Goal: Task Accomplishment & Management: Manage account settings

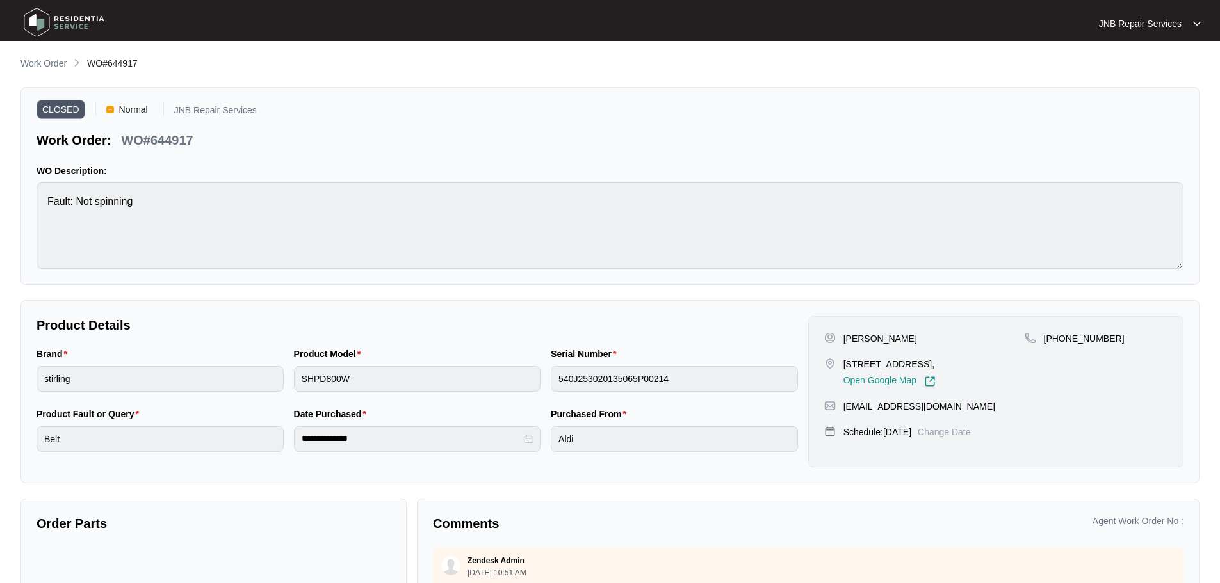
click at [76, 26] on img at bounding box center [64, 22] width 90 height 38
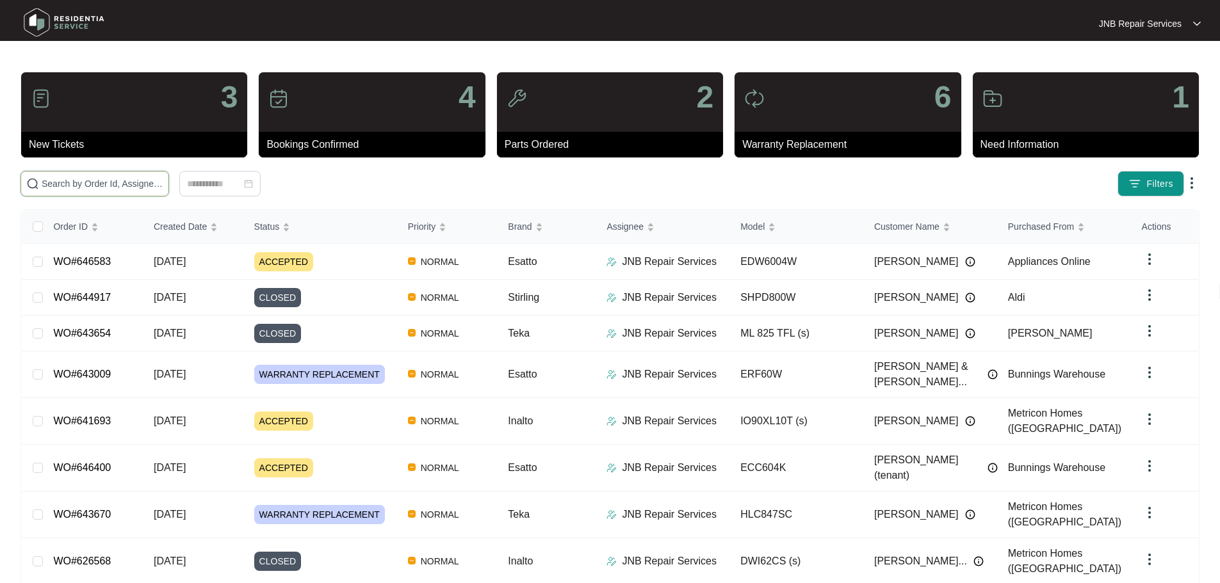
click at [163, 183] on input "text" at bounding box center [103, 184] width 122 height 14
paste input "644001"
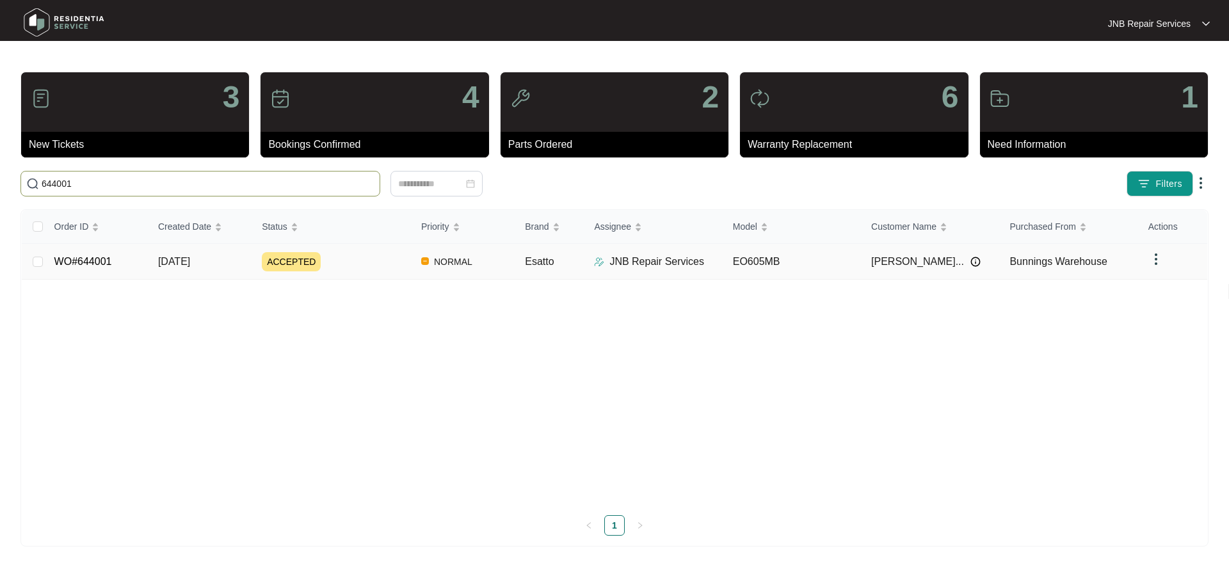
type input "644001"
click at [356, 259] on div "ACCEPTED" at bounding box center [336, 261] width 149 height 19
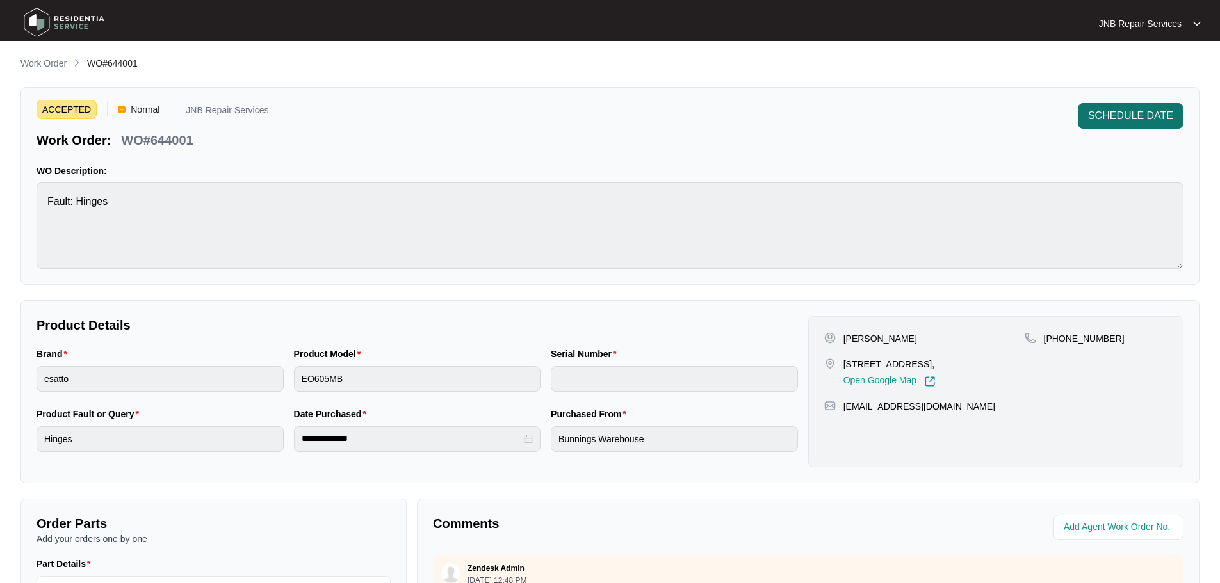
click at [1123, 120] on span "SCHEDULE DATE" at bounding box center [1130, 115] width 85 height 15
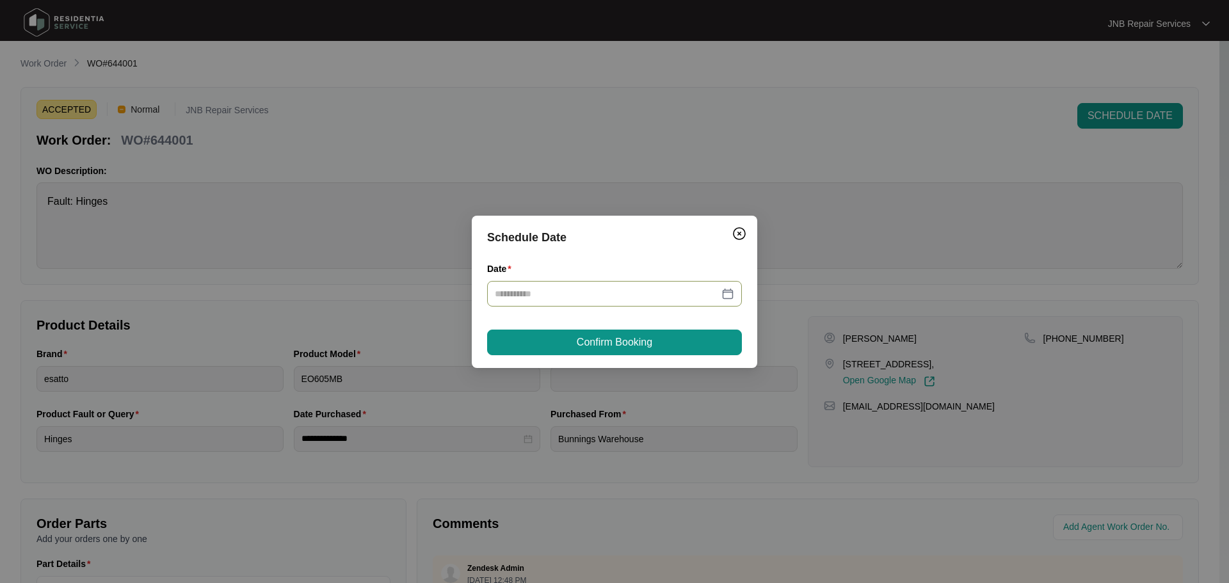
click at [724, 296] on div at bounding box center [614, 294] width 239 height 14
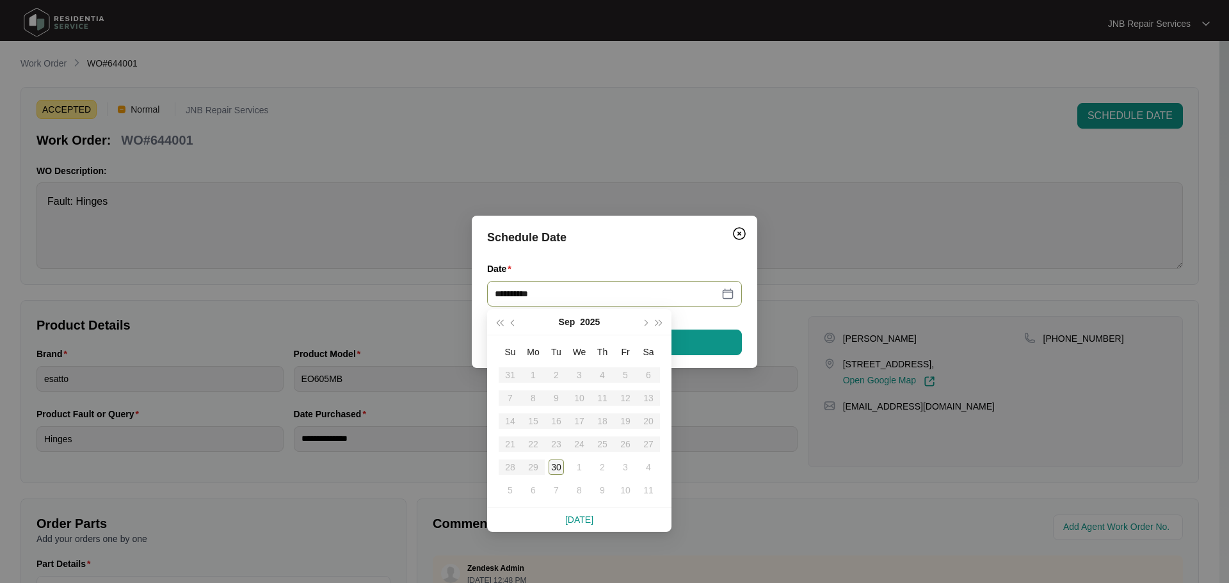
type input "**********"
click at [561, 461] on div "30" at bounding box center [556, 467] width 15 height 15
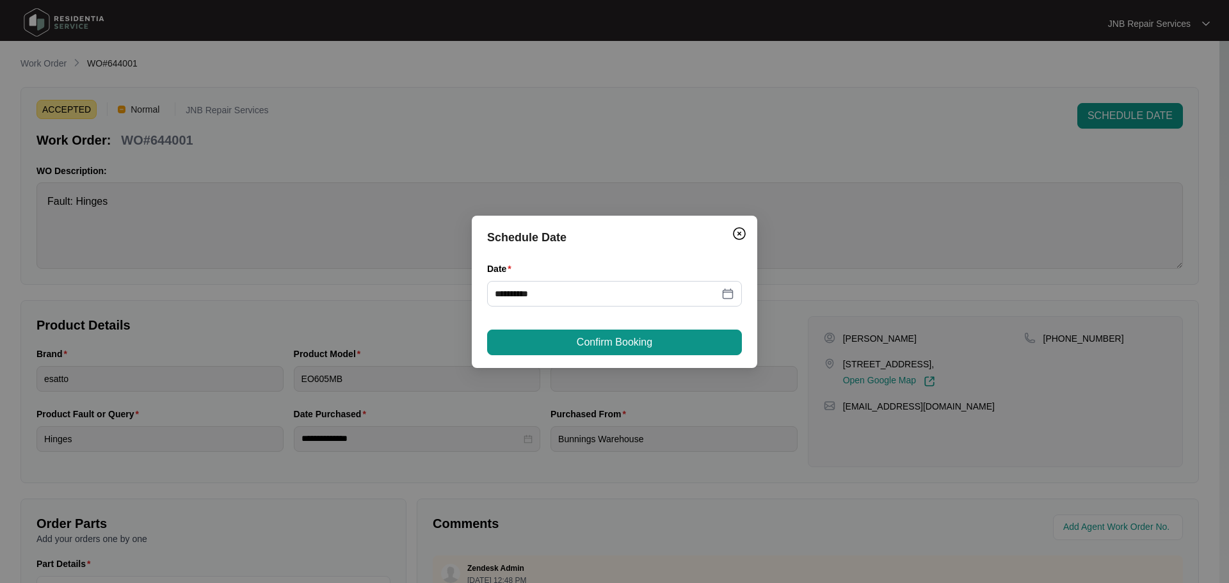
click at [609, 357] on div "**********" at bounding box center [615, 292] width 286 height 152
click at [624, 350] on span "Confirm Booking" at bounding box center [615, 342] width 76 height 15
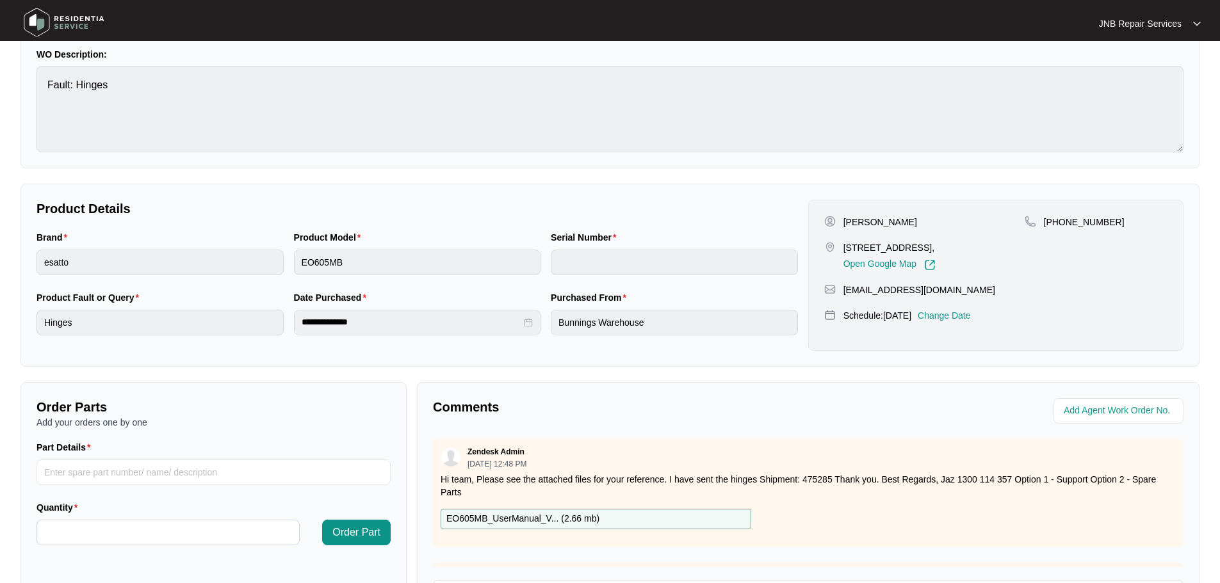
scroll to position [266, 0]
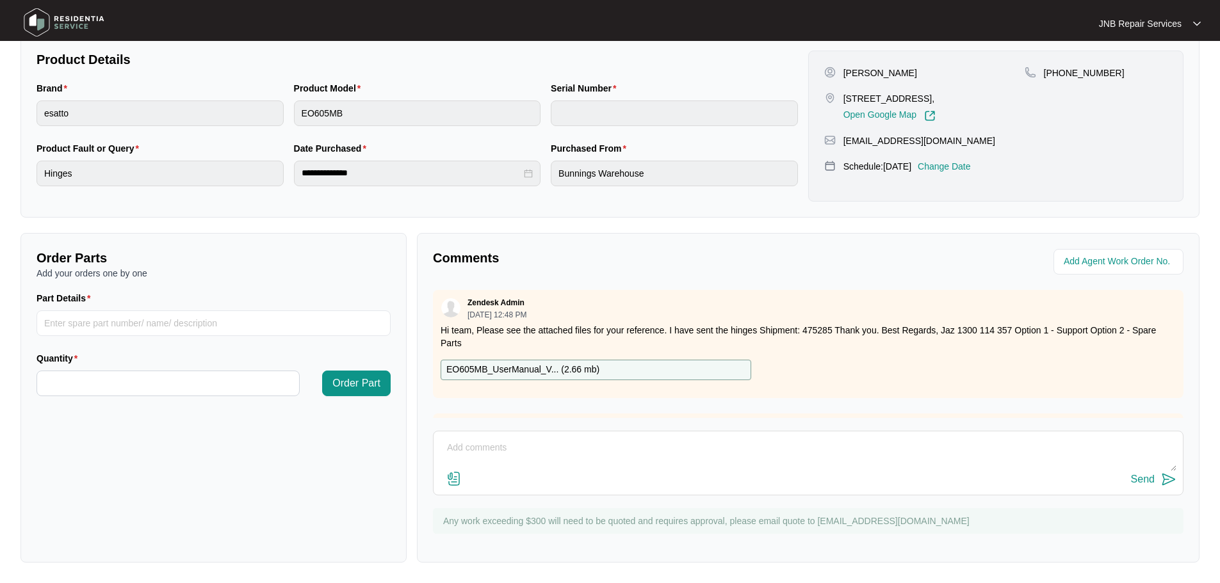
click at [567, 450] on textarea at bounding box center [808, 454] width 736 height 33
paste textarea "[DATE] [PERSON_NAME] As per customer oven door not closing properly. Checked re…"
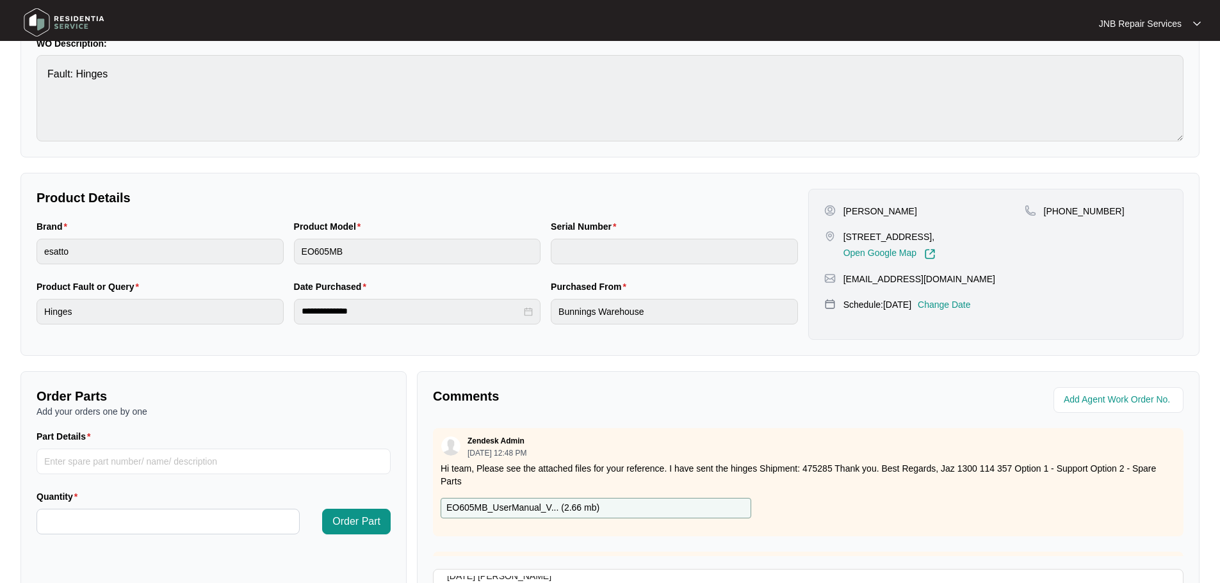
scroll to position [10, 0]
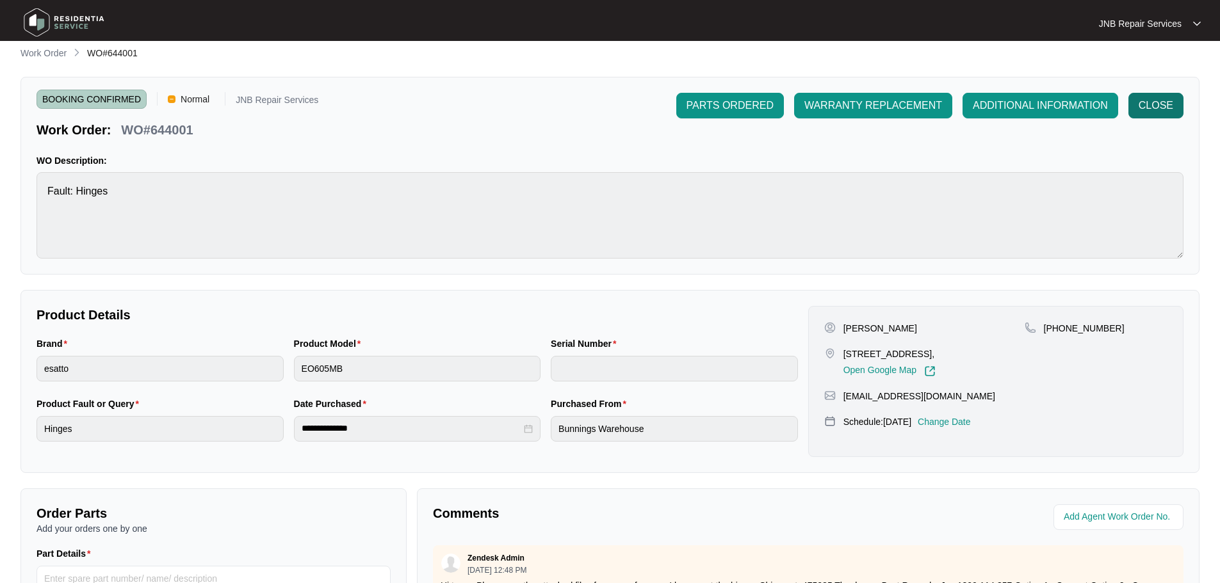
type textarea "[DATE] [PERSON_NAME] As per customer oven door not closing properly. Checked re…"
click at [1160, 108] on span "CLOSE" at bounding box center [1156, 105] width 35 height 15
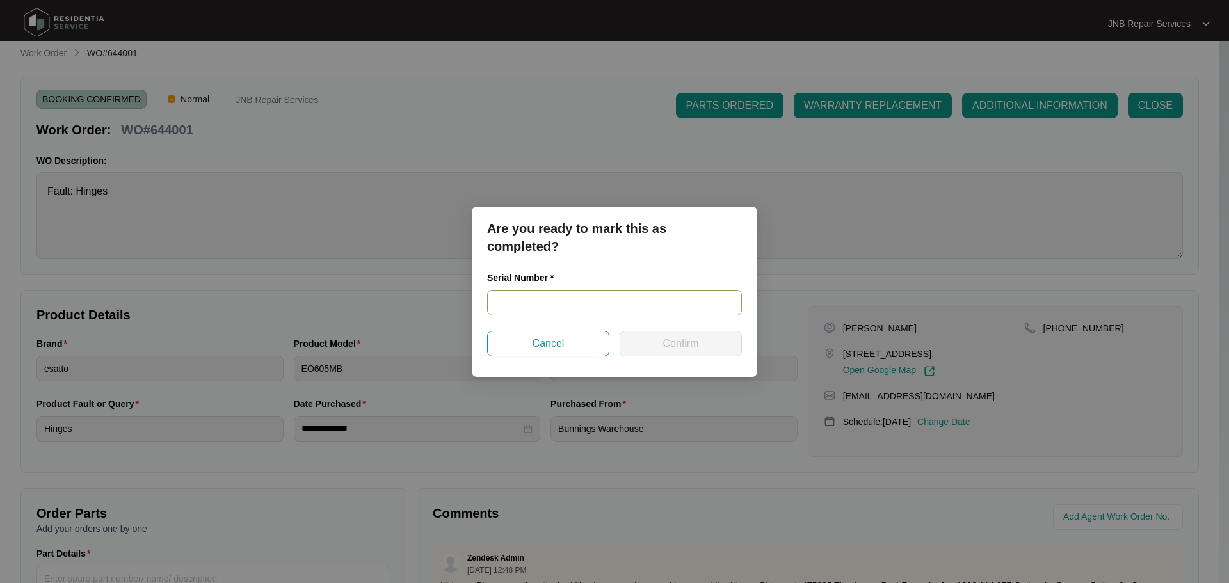
click at [624, 305] on input "text" at bounding box center [614, 303] width 255 height 26
paste input "2024110083"
type input "2024110083"
drag, startPoint x: 665, startPoint y: 358, endPoint x: 670, endPoint y: 354, distance: 6.9
click at [666, 357] on div "Are you ready to mark this as completed? Serial Number * 2024110083 Cancel Conf…" at bounding box center [615, 292] width 286 height 170
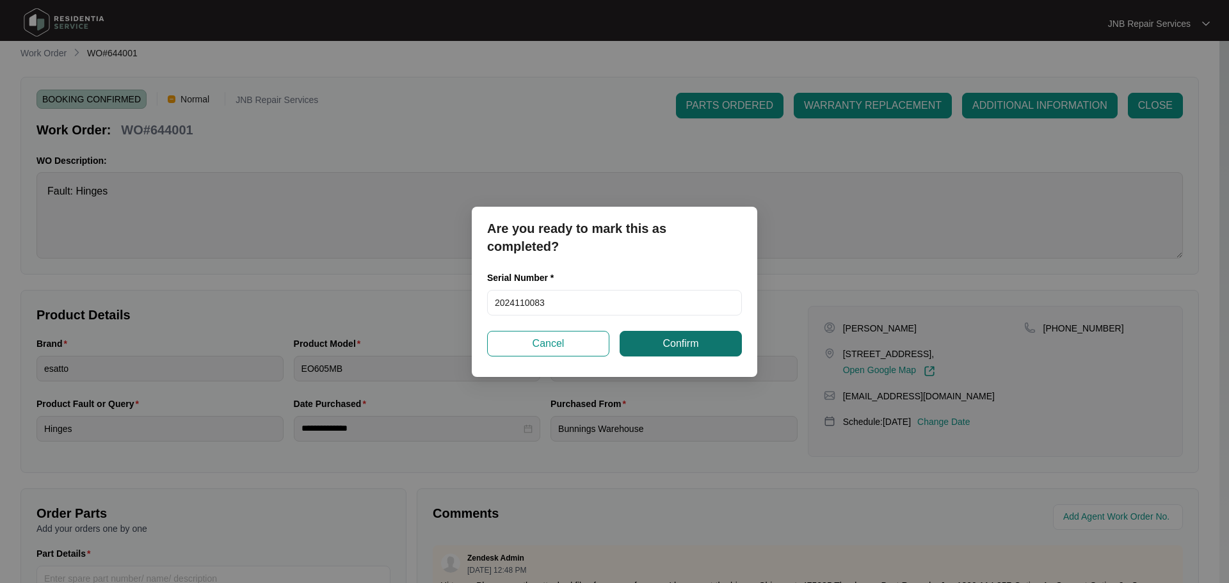
click at [683, 347] on span "Confirm" at bounding box center [681, 343] width 36 height 15
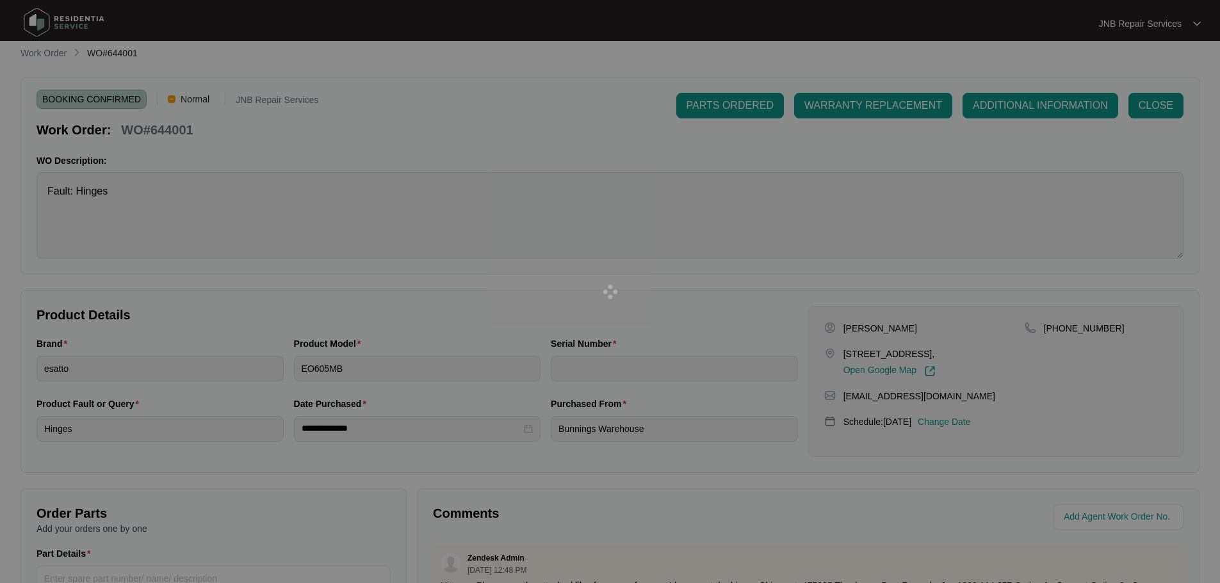
type input "2024110083"
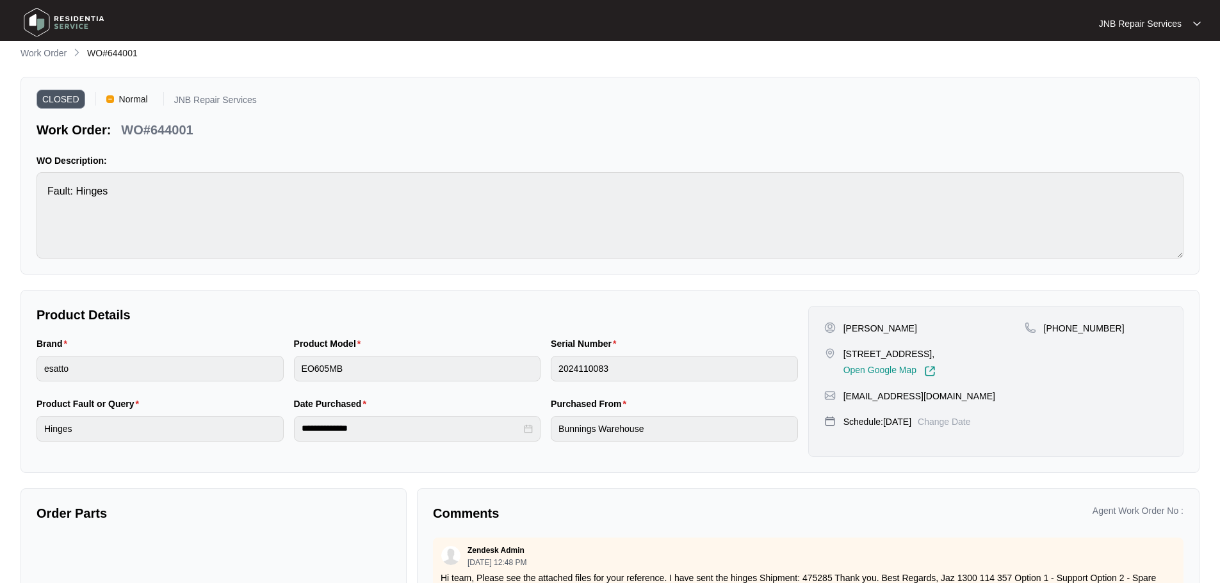
click at [77, 17] on img at bounding box center [64, 22] width 90 height 38
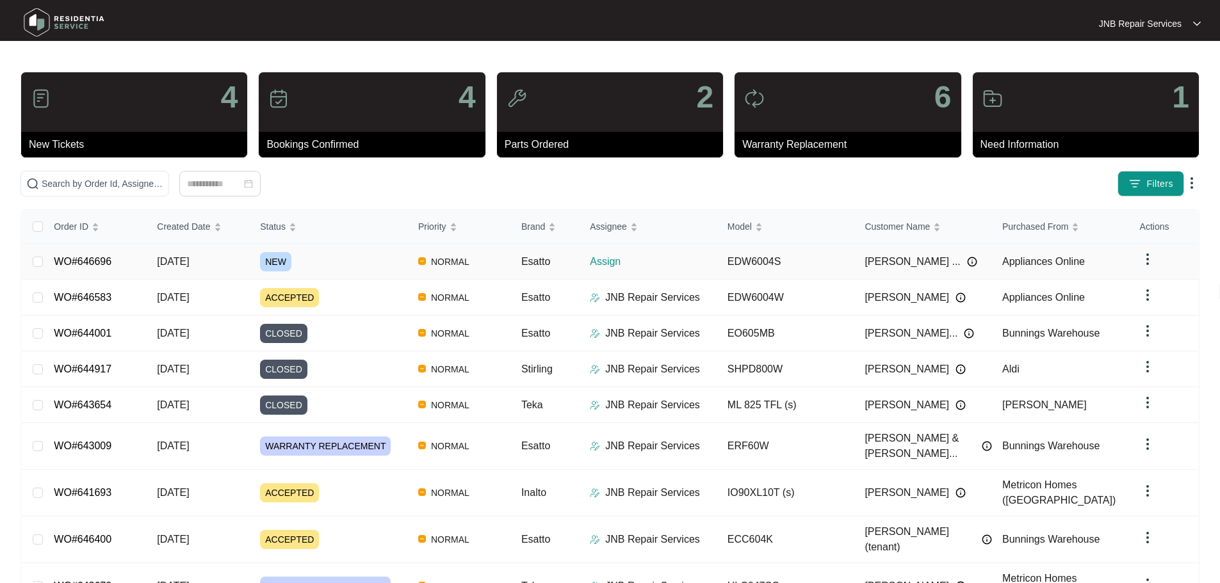
click at [340, 261] on div "NEW" at bounding box center [334, 261] width 148 height 19
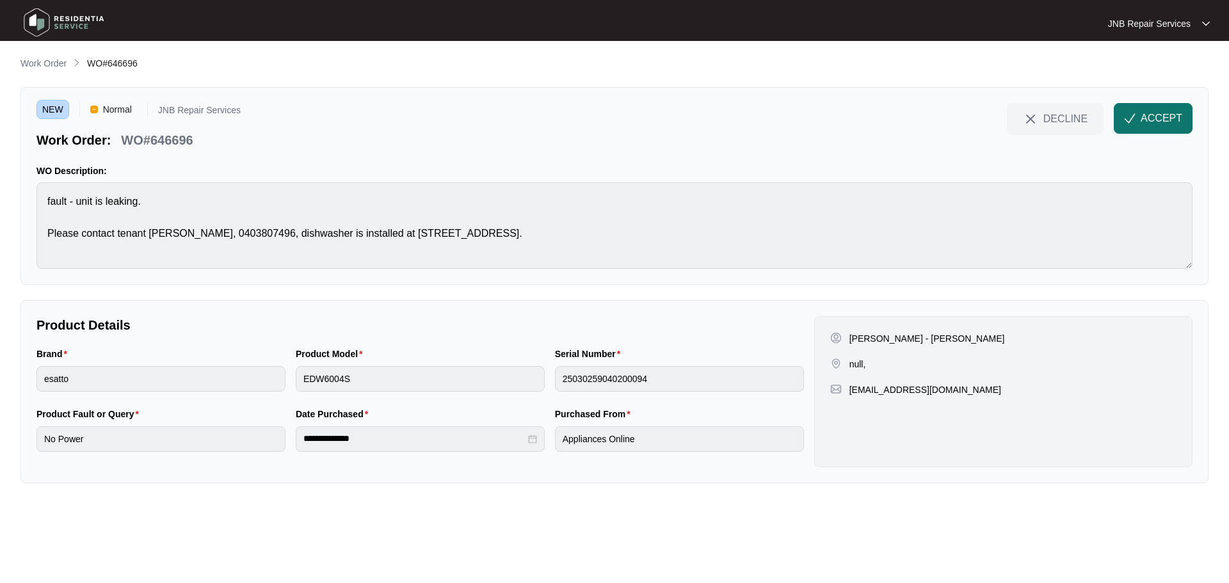
click at [1144, 123] on span "ACCEPT" at bounding box center [1162, 118] width 42 height 15
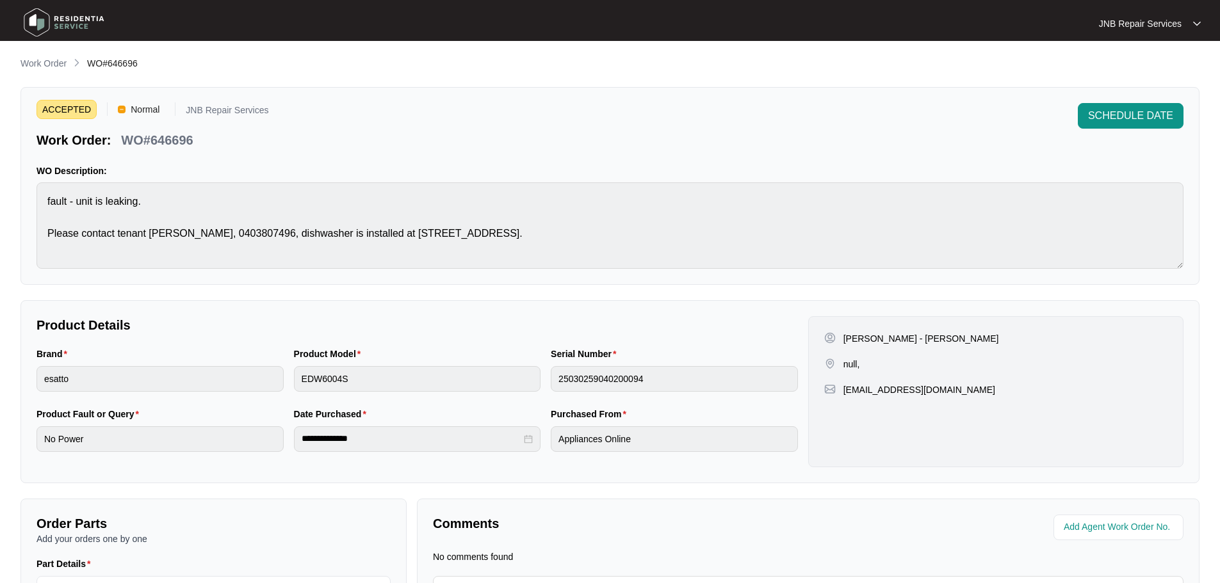
drag, startPoint x: 850, startPoint y: 338, endPoint x: 991, endPoint y: 342, distance: 140.3
click at [991, 342] on p "[PERSON_NAME] - [PERSON_NAME]" at bounding box center [921, 338] width 156 height 13
